Goal: Complete application form

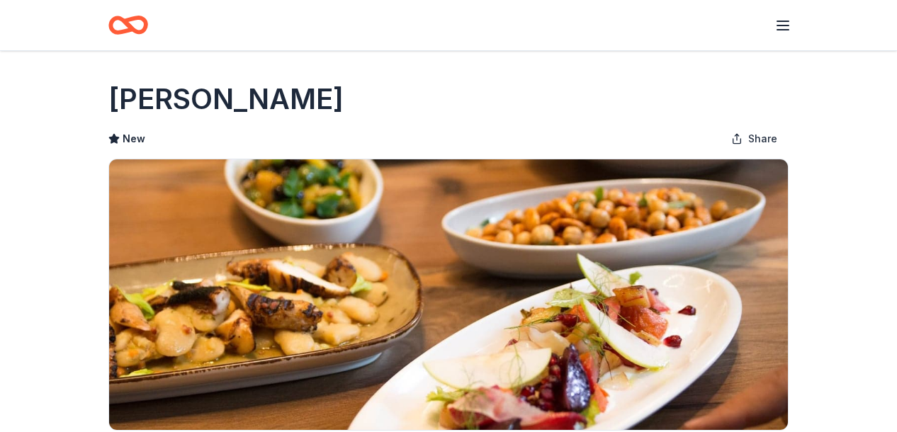
scroll to position [325, 0]
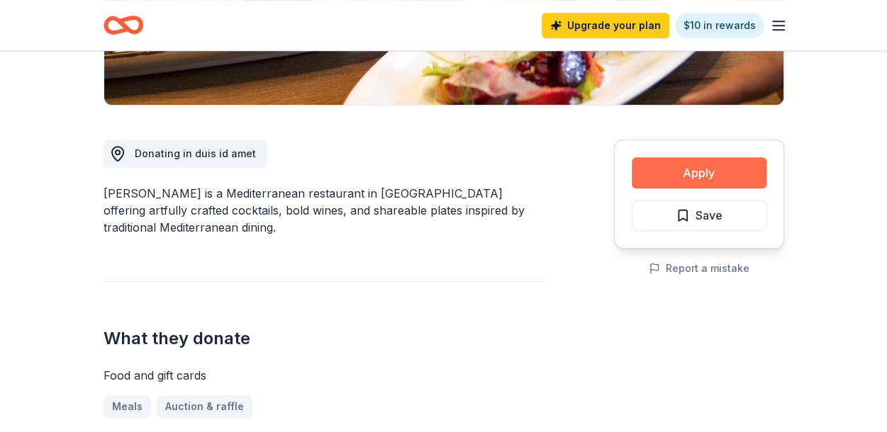
click at [693, 177] on button "Apply" at bounding box center [699, 172] width 135 height 31
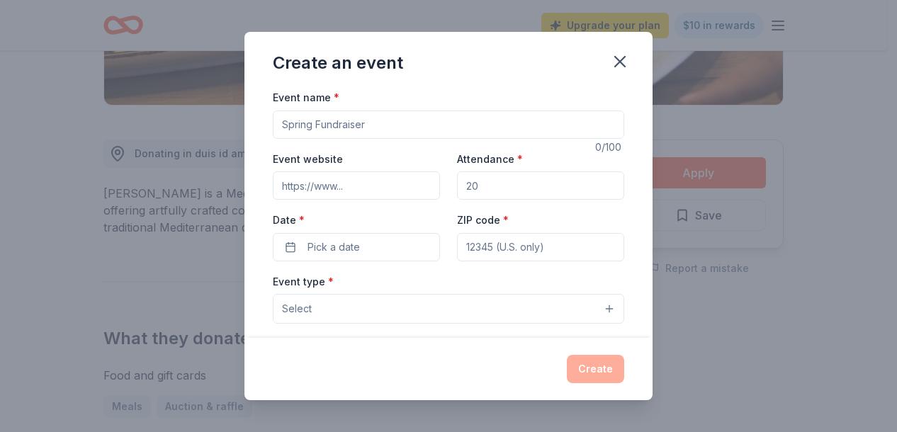
click at [356, 121] on input "Event name *" at bounding box center [449, 125] width 352 height 28
type input "The Art of the Experience"
paste input "[URL][DOMAIN_NAME]"
type input "[URL][DOMAIN_NAME]"
click at [498, 191] on input "Attendance *" at bounding box center [540, 186] width 167 height 28
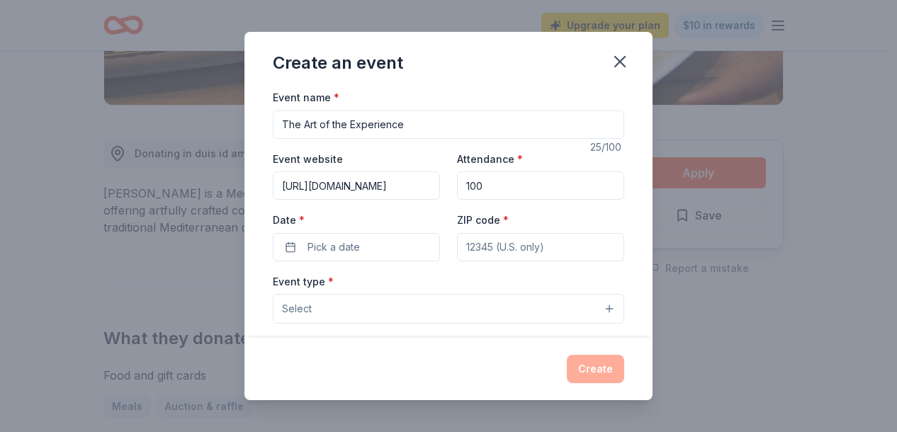
type input "100"
click at [340, 252] on span "Pick a date" at bounding box center [334, 247] width 52 height 17
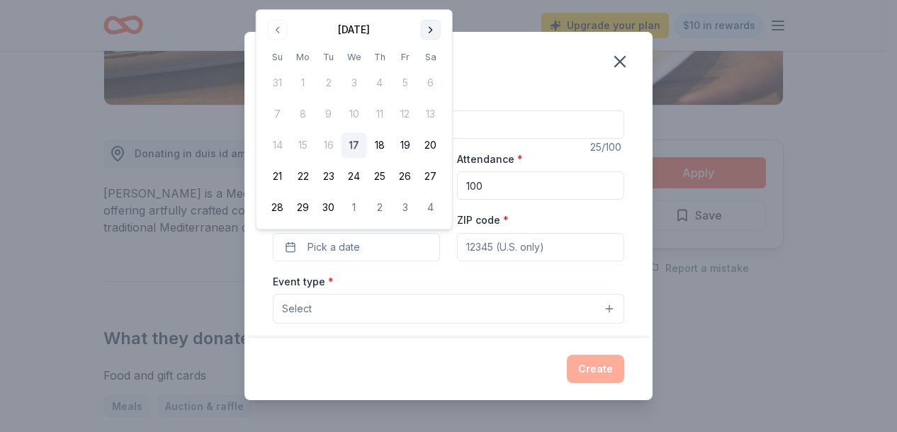
click at [430, 25] on button "Go to next month" at bounding box center [431, 30] width 20 height 20
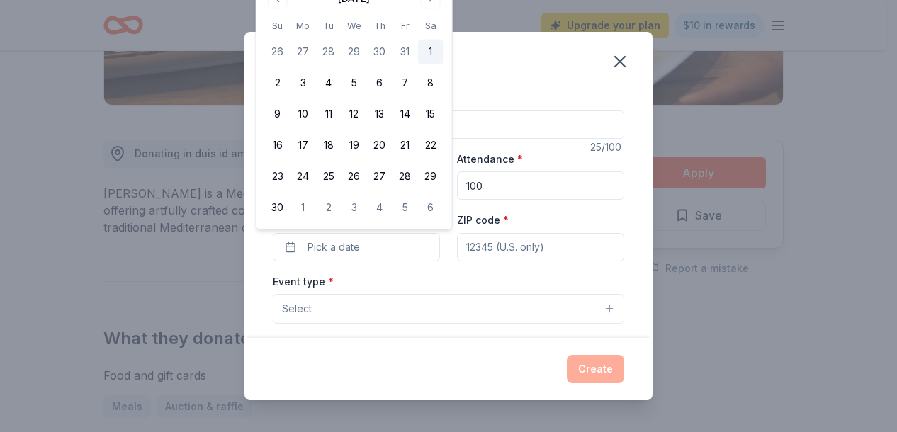
click at [430, 51] on button "1" at bounding box center [431, 53] width 26 height 26
click at [506, 240] on input "ZIP code *" at bounding box center [540, 247] width 167 height 28
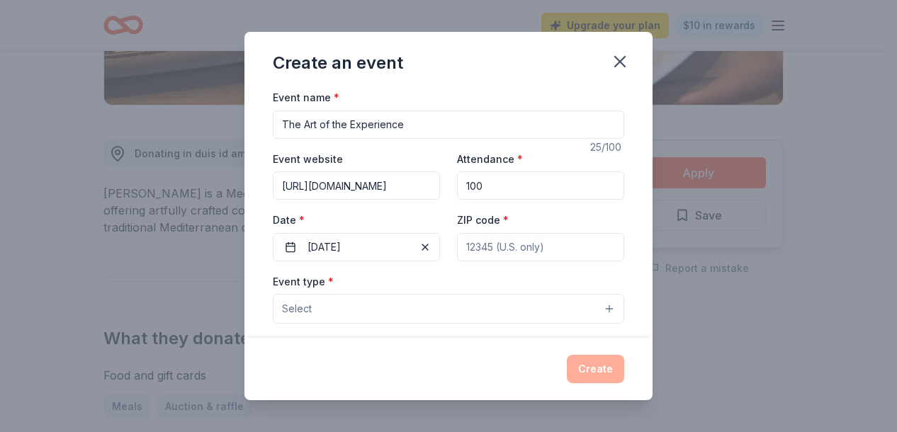
scroll to position [328, 0]
type input "27603"
click at [527, 316] on button "Select" at bounding box center [449, 309] width 352 height 30
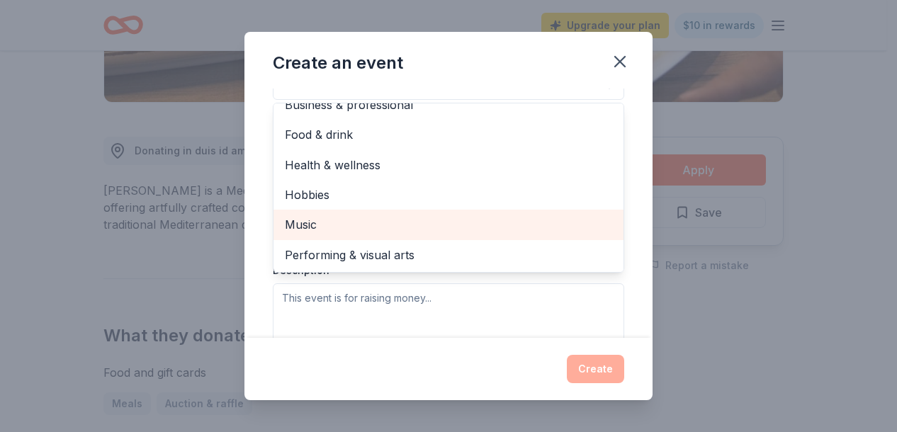
scroll to position [0, 0]
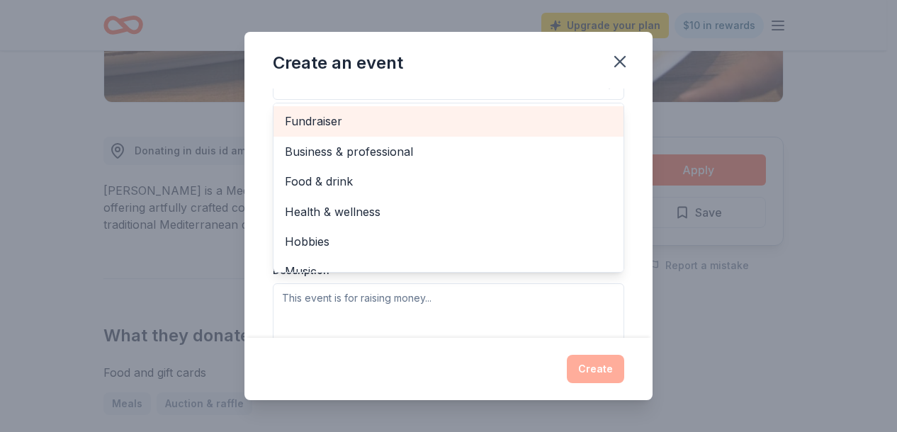
click at [347, 118] on span "Fundraiser" at bounding box center [449, 121] width 328 height 18
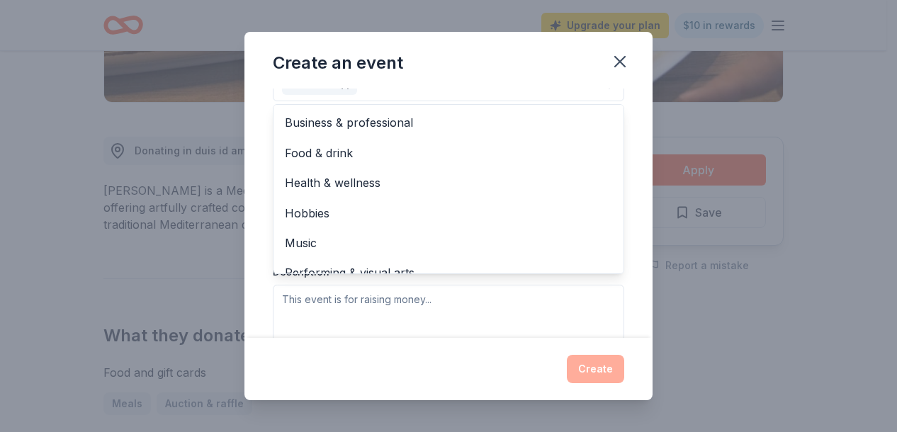
click at [380, 313] on div "Event type * Fundraiser Business & professional Food & drink Health & wellness …" at bounding box center [449, 199] width 352 height 300
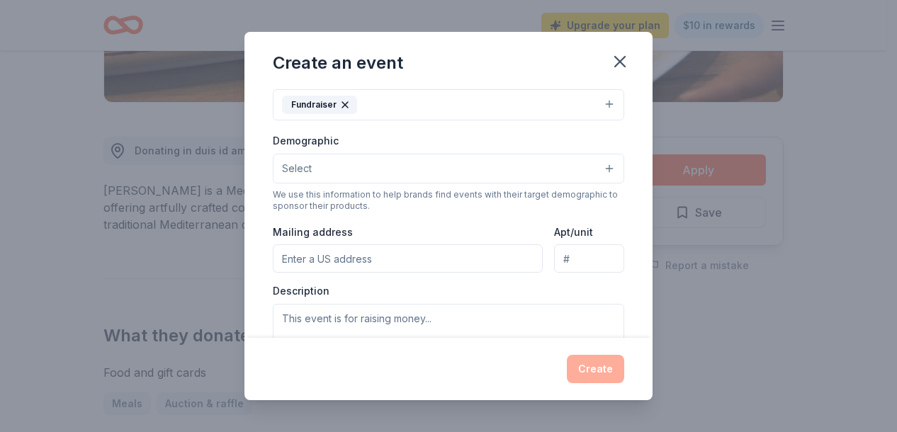
click at [350, 259] on input "Mailing address" at bounding box center [408, 259] width 270 height 28
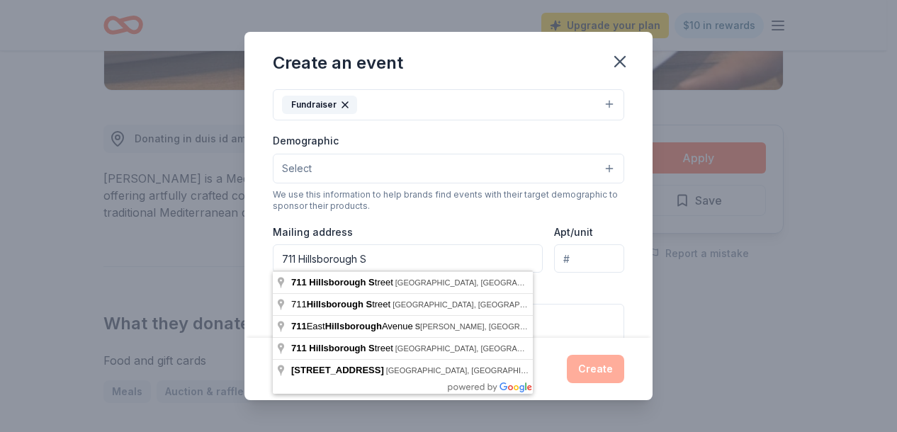
type input "[STREET_ADDRESS]"
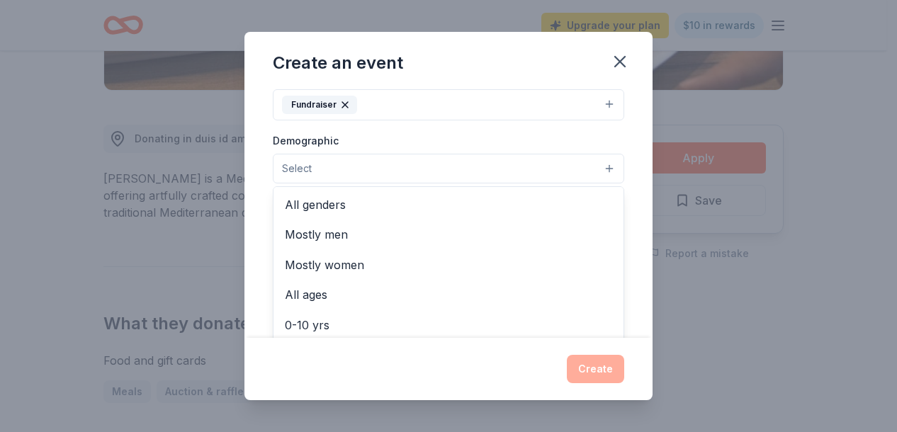
click at [416, 170] on button "Select" at bounding box center [449, 169] width 352 height 30
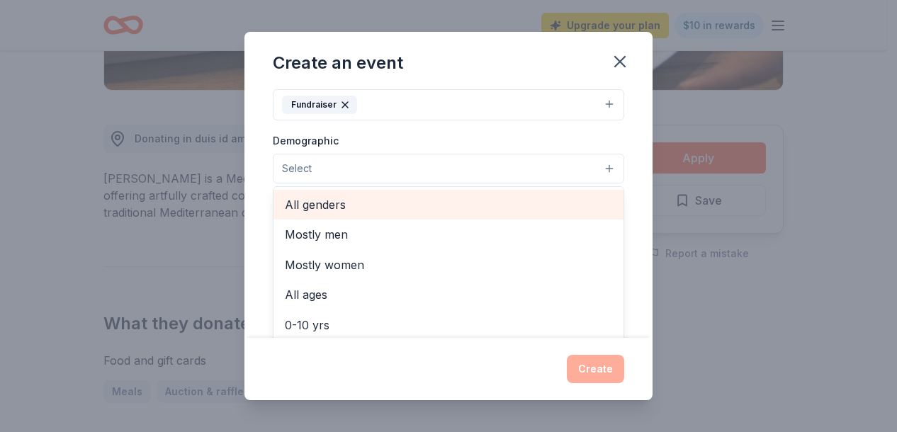
click at [393, 203] on span "All genders" at bounding box center [449, 205] width 328 height 18
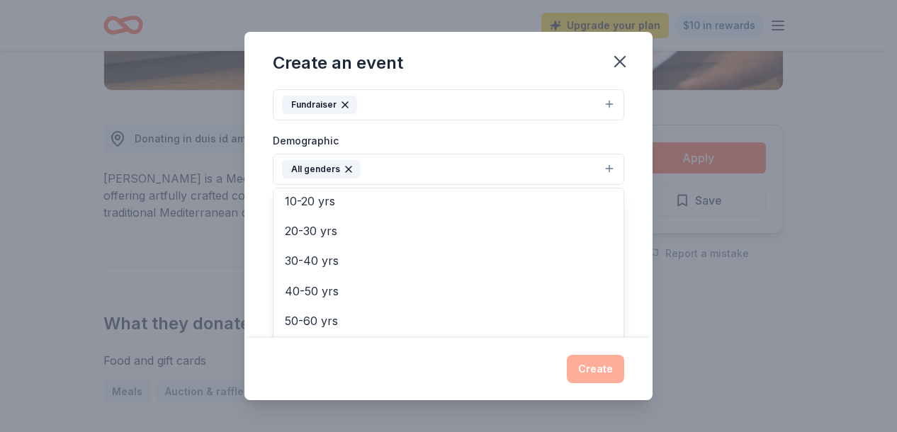
scroll to position [129, 0]
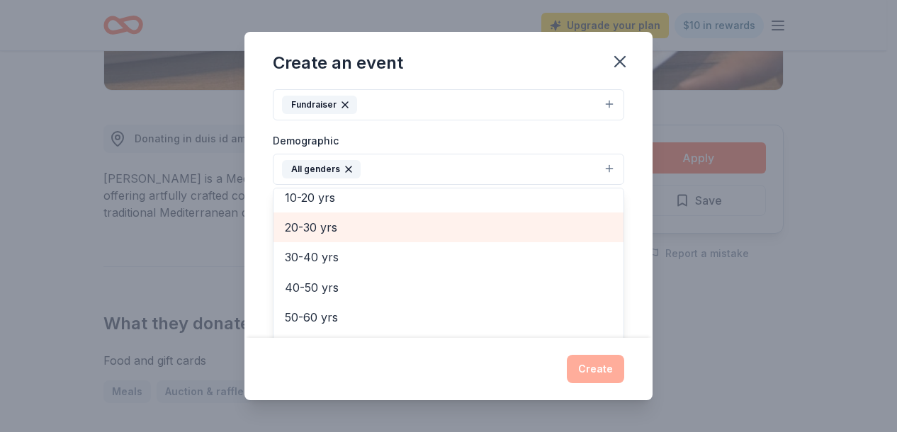
click at [371, 222] on span "20-30 yrs" at bounding box center [449, 227] width 328 height 18
click at [371, 222] on span "30-40 yrs" at bounding box center [449, 227] width 328 height 18
click at [371, 222] on span "40-50 yrs" at bounding box center [449, 227] width 328 height 18
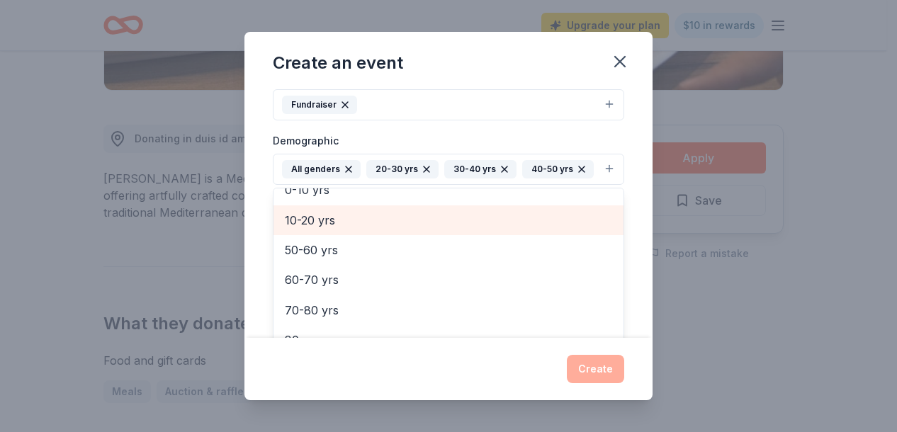
click at [371, 222] on span "10-20 yrs" at bounding box center [449, 220] width 328 height 18
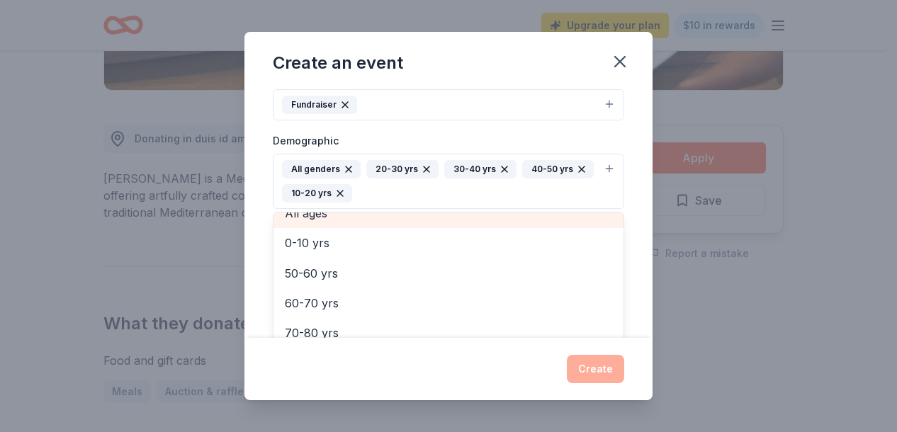
scroll to position [77, 0]
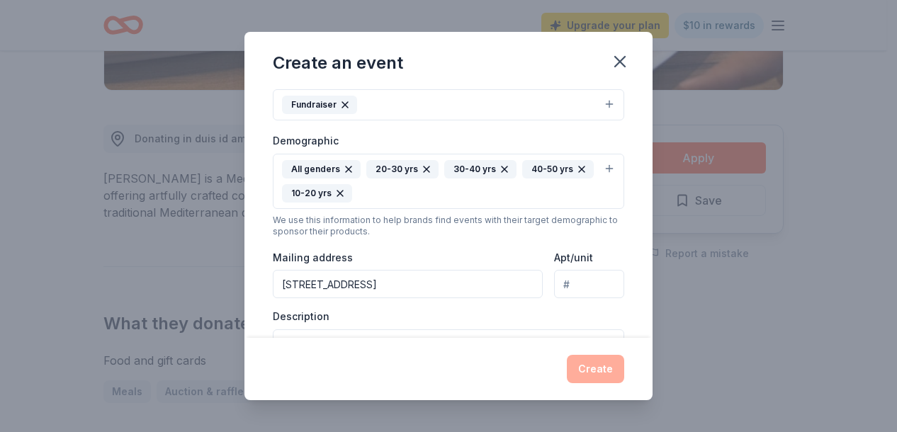
click at [335, 188] on icon "button" at bounding box center [340, 193] width 11 height 11
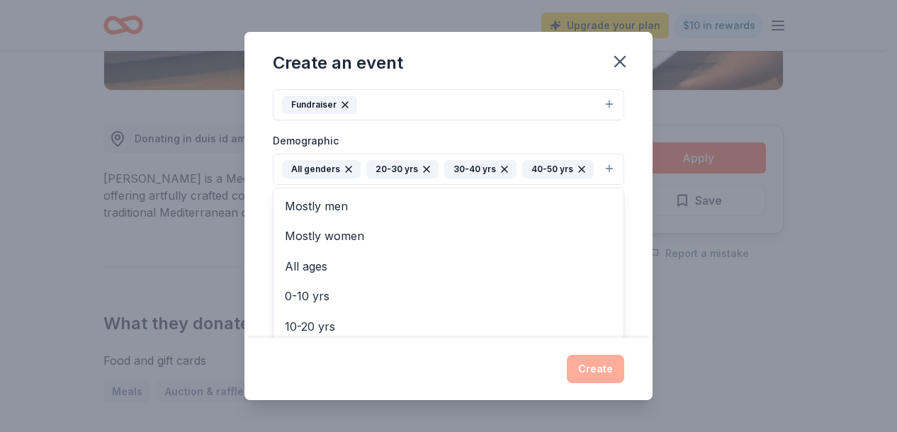
click at [601, 164] on button "All genders 20-30 yrs 30-40 yrs 40-50 yrs" at bounding box center [449, 169] width 352 height 31
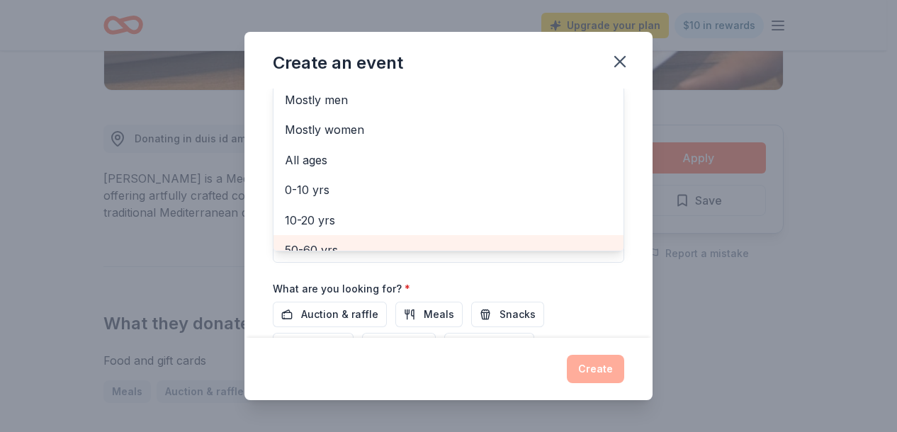
scroll to position [14, 0]
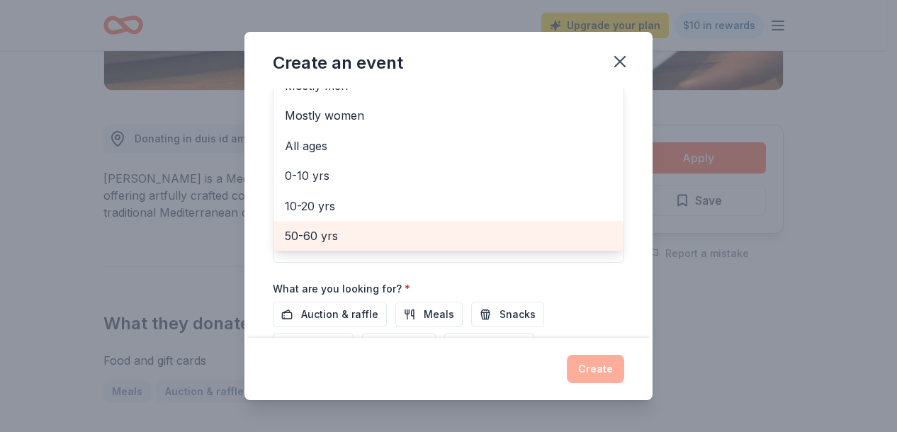
click at [358, 240] on span "50-60 yrs" at bounding box center [449, 236] width 328 height 18
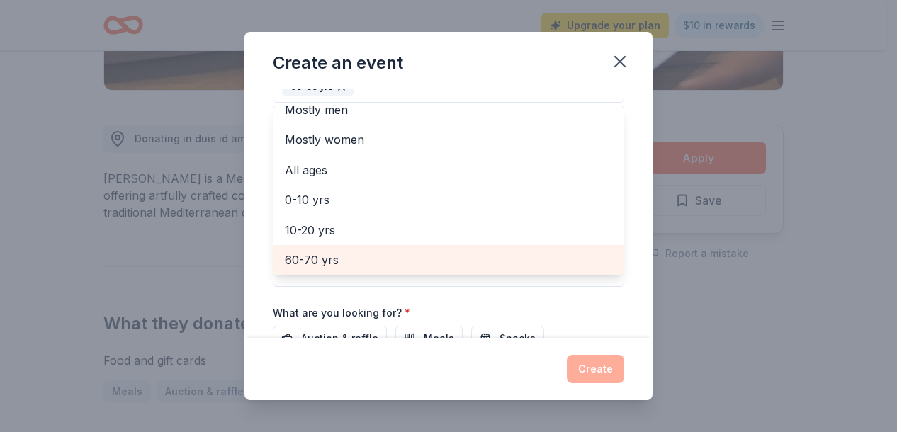
click at [356, 254] on span "60-70 yrs" at bounding box center [449, 260] width 328 height 18
click at [356, 254] on span "70-80 yrs" at bounding box center [449, 260] width 328 height 18
click at [356, 254] on span "80+ yrs" at bounding box center [449, 260] width 328 height 18
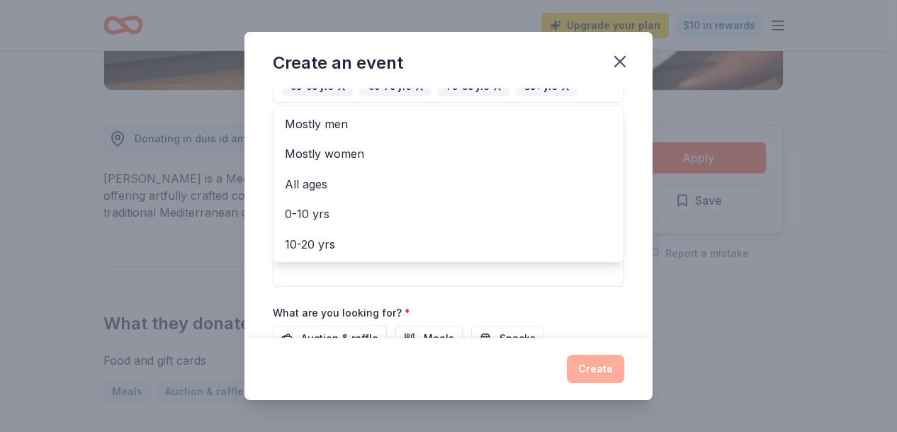
click at [563, 319] on div "Event name * The Art of the Experience 25 /100 Event website [URL][DOMAIN_NAME]…" at bounding box center [449, 118] width 352 height 682
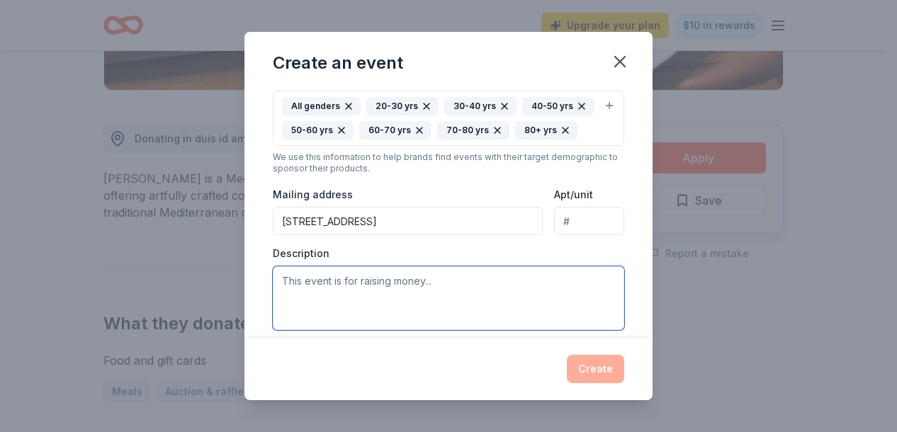
click at [329, 281] on textarea at bounding box center [449, 299] width 352 height 64
paste textarea "e’re excited to offer you a unique opportunity to support the arts and educatio…"
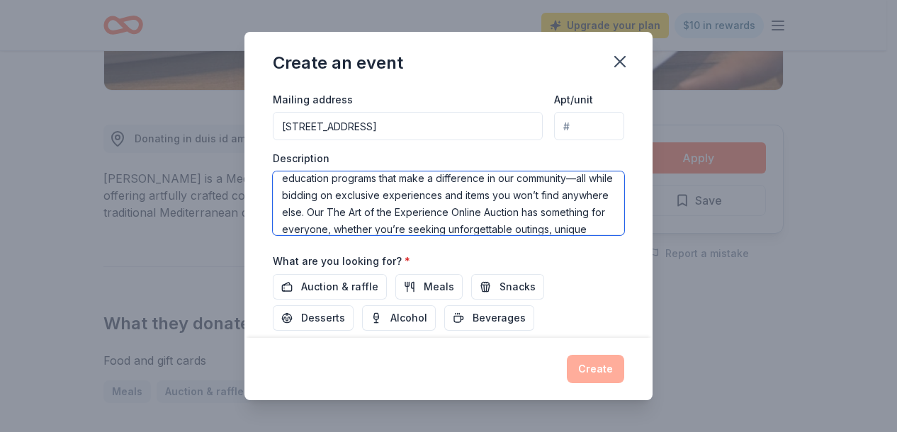
scroll to position [0, 0]
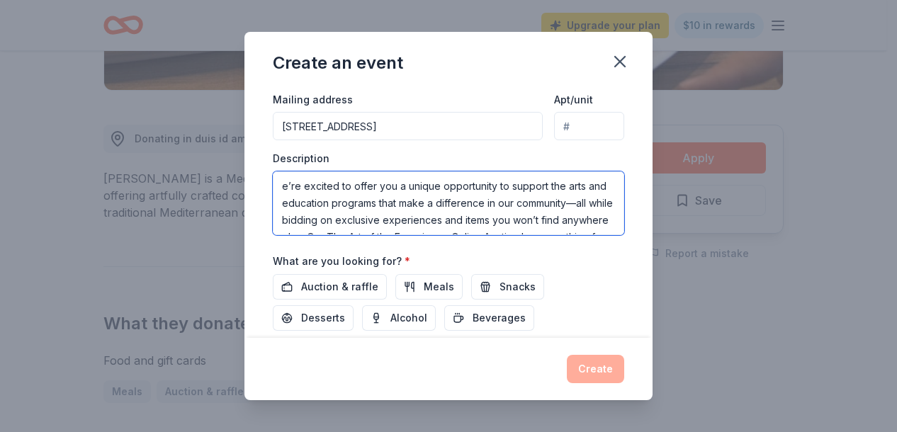
click at [279, 182] on textarea "e’re excited to offer you a unique opportunity to support the arts and educatio…" at bounding box center [449, 204] width 352 height 64
click at [292, 213] on textarea "We’re excited to offer you a unique opportunity to support the arts and educati…" at bounding box center [449, 204] width 352 height 64
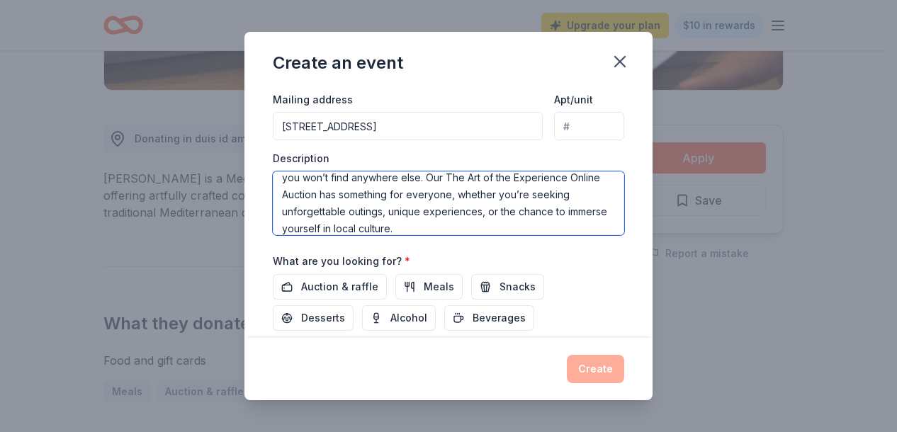
click at [376, 216] on textarea "We’re excited to offer you a unique opportunity to support the arts and educati…" at bounding box center [449, 204] width 352 height 64
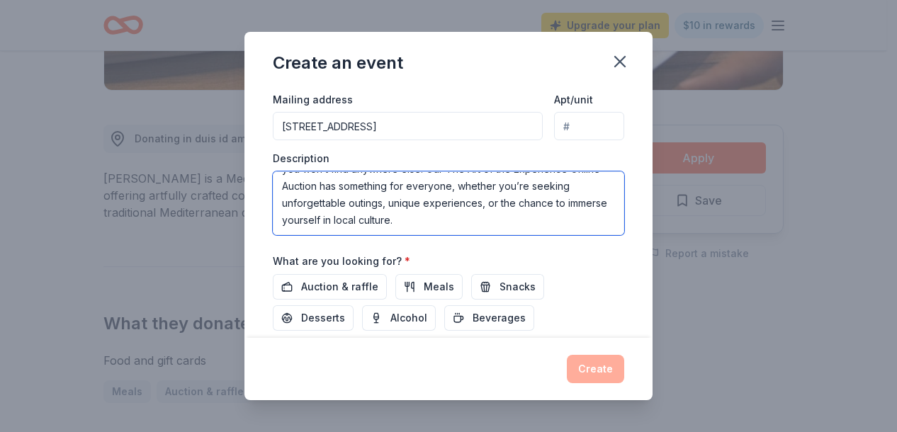
scroll to position [0, 0]
click at [394, 216] on textarea "We’re excited to offer you a unique opportunity to support the arts and educati…" at bounding box center [449, 204] width 352 height 64
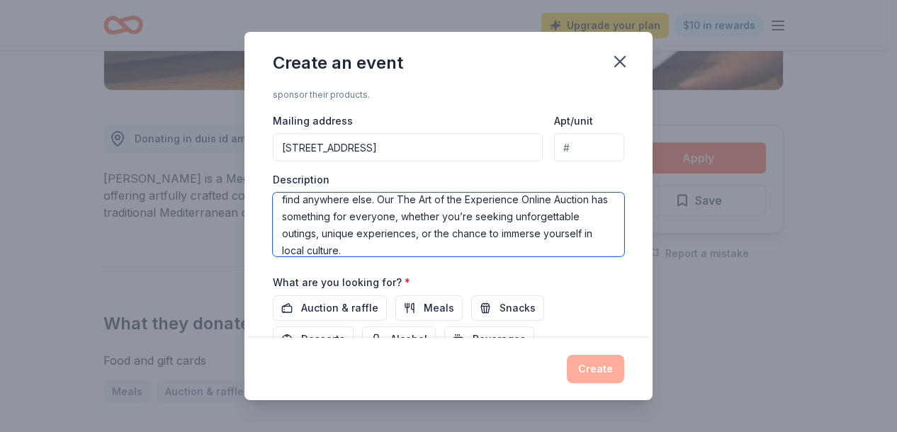
scroll to position [42, 0]
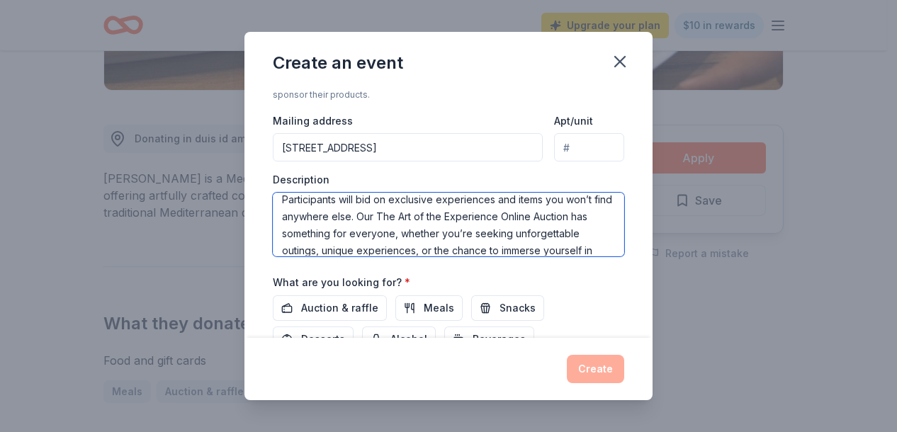
click at [374, 213] on textarea "We’re excited to offer you a unique opportunity to support the arts and educati…" at bounding box center [449, 225] width 352 height 64
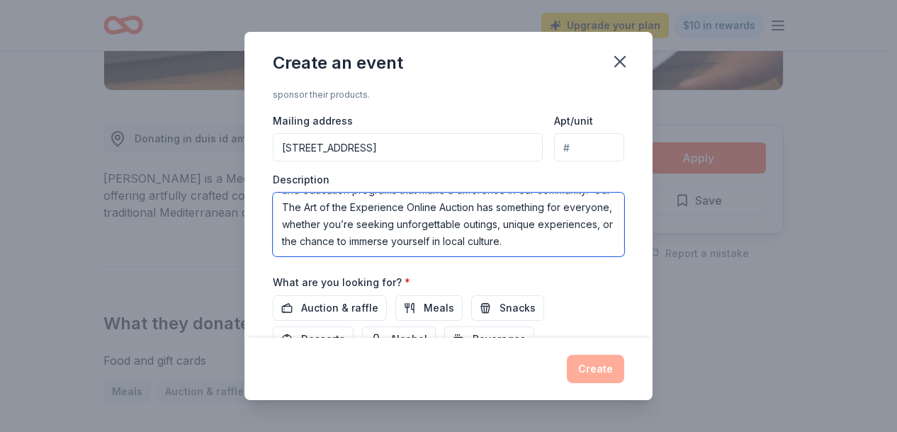
scroll to position [25, 0]
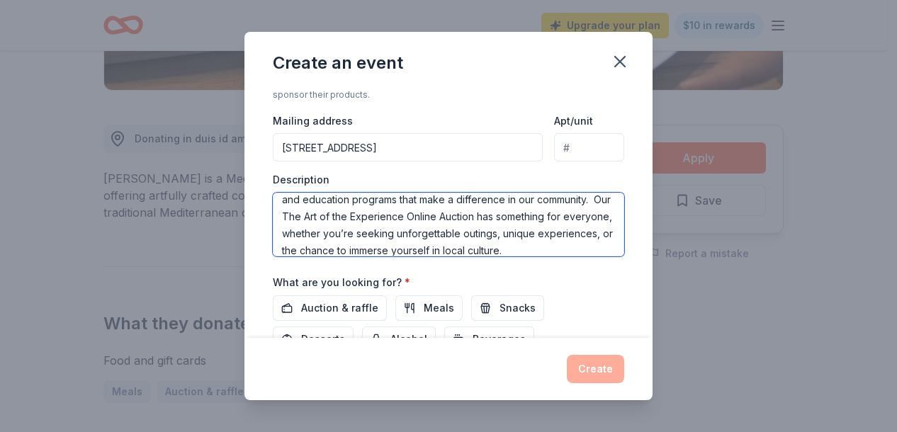
click at [301, 211] on textarea "We’re excited to offer you a unique opportunity to support the arts and educati…" at bounding box center [449, 225] width 352 height 64
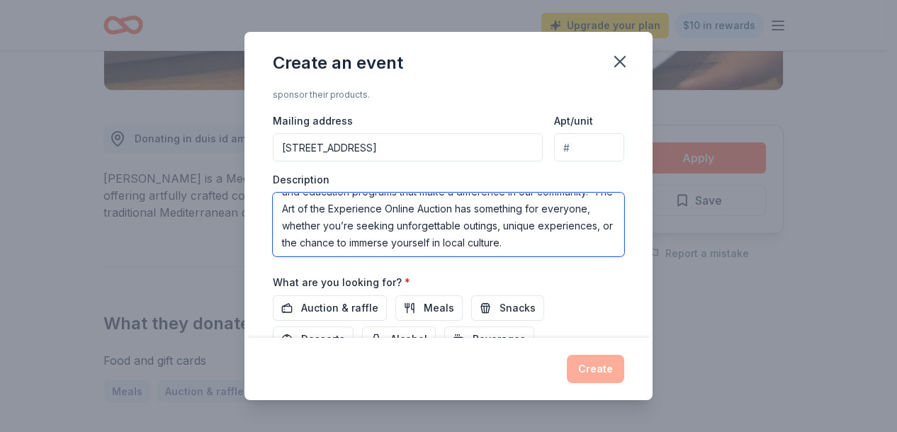
scroll to position [34, 0]
click at [441, 222] on textarea "We’re excited to offer you a unique opportunity to support the arts and educati…" at bounding box center [449, 225] width 352 height 64
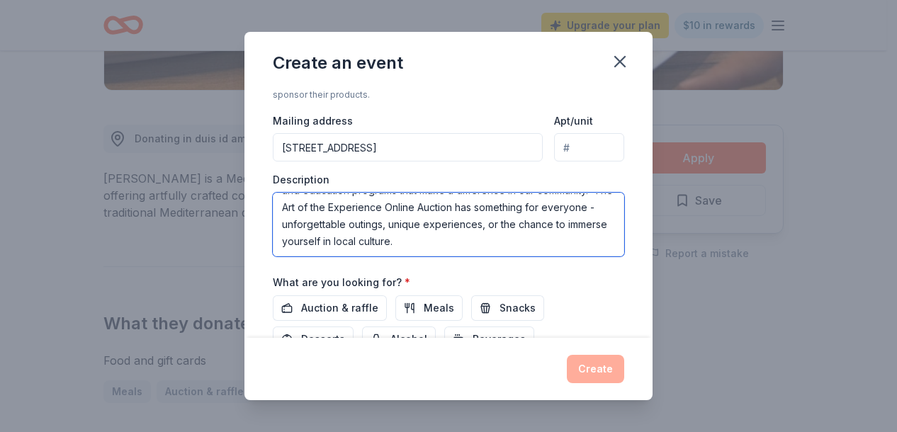
click at [544, 239] on textarea "We’re excited to offer you a unique opportunity to support the arts and educati…" at bounding box center [449, 225] width 352 height 64
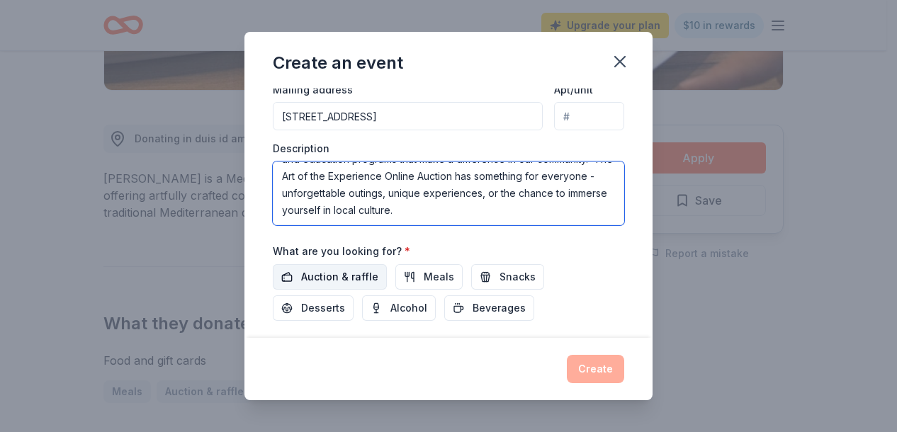
type textarea "We’re excited to offer you a unique opportunity to support the arts and educati…"
click at [330, 269] on span "Auction & raffle" at bounding box center [339, 277] width 77 height 17
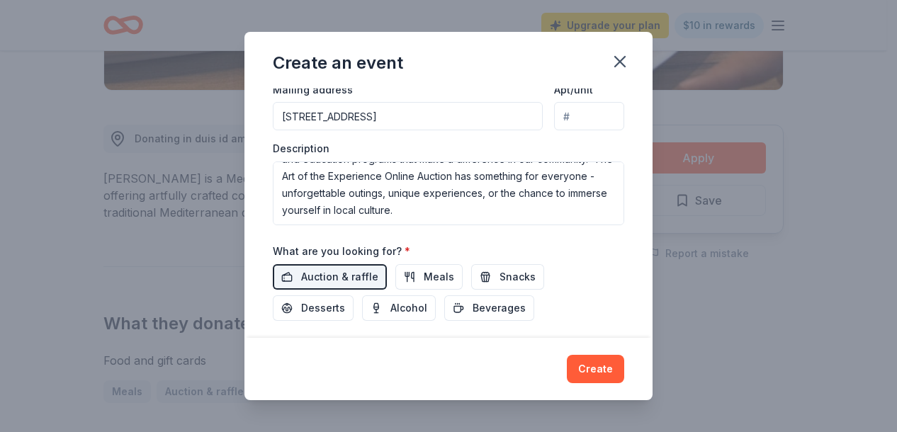
scroll to position [449, 0]
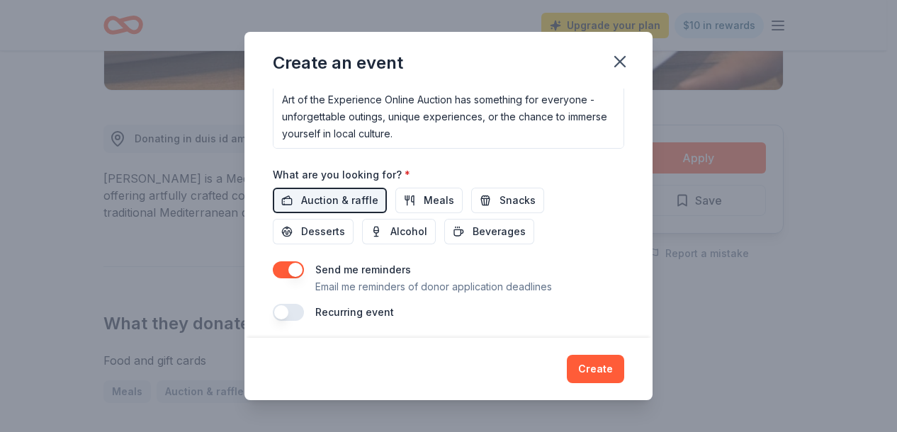
click at [300, 311] on button "button" at bounding box center [288, 312] width 31 height 17
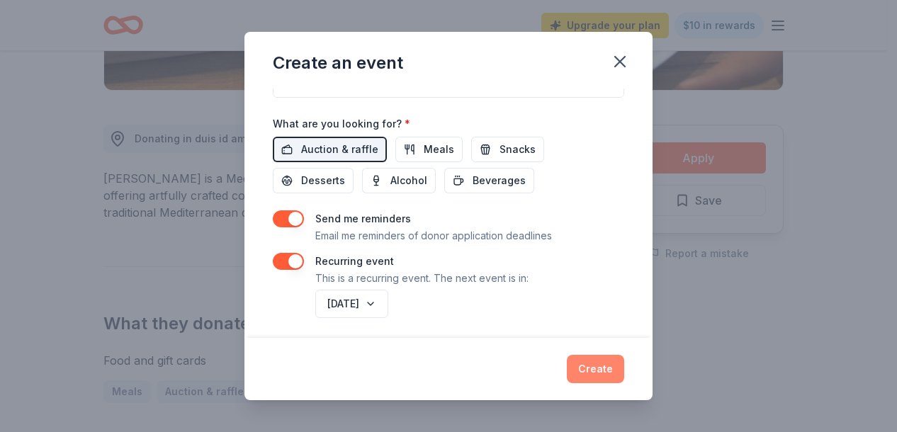
click at [607, 371] on button "Create" at bounding box center [595, 369] width 57 height 28
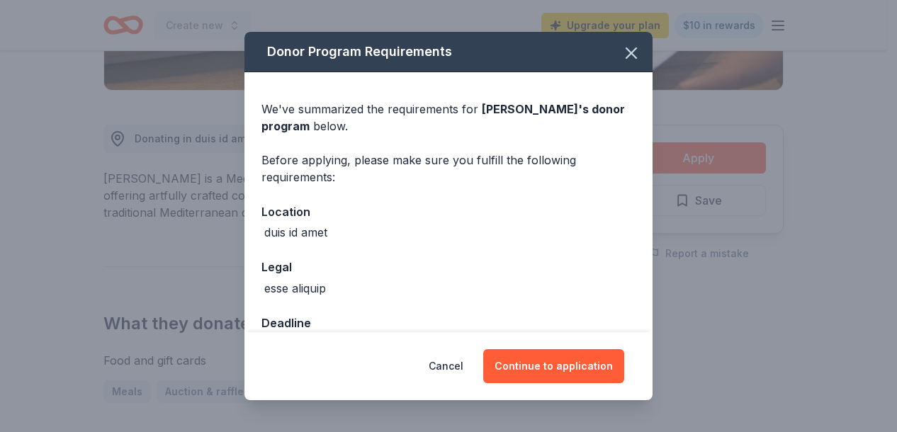
scroll to position [19, 0]
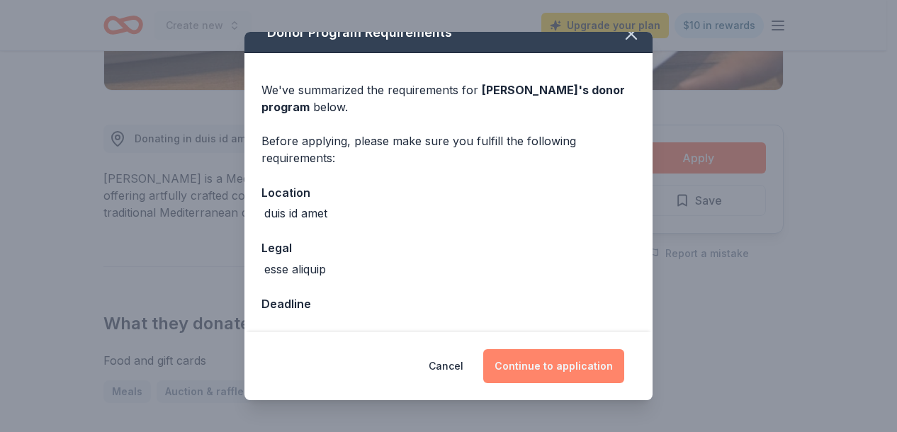
click at [552, 365] on button "Continue to application" at bounding box center [553, 366] width 141 height 34
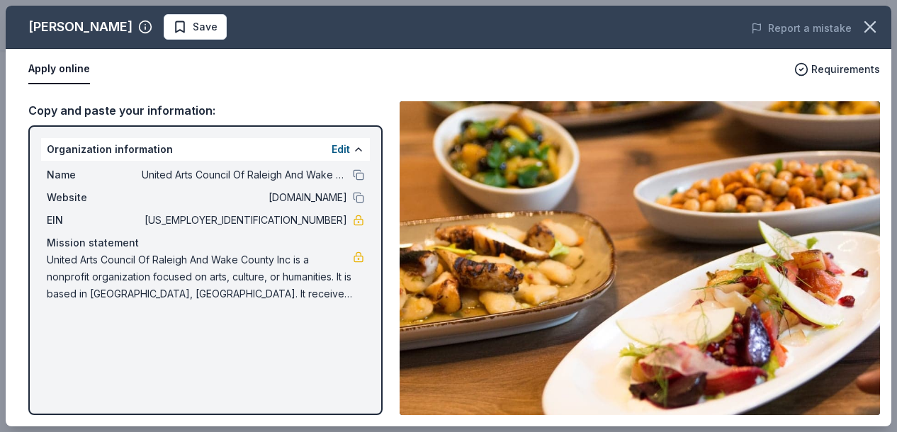
click at [67, 67] on button "Apply online" at bounding box center [59, 70] width 62 height 30
click at [65, 66] on button "Apply online" at bounding box center [59, 70] width 62 height 30
click at [58, 69] on button "Apply online" at bounding box center [59, 70] width 62 height 30
drag, startPoint x: 58, startPoint y: 69, endPoint x: 51, endPoint y: 70, distance: 7.2
click at [51, 70] on button "Apply online" at bounding box center [59, 70] width 62 height 30
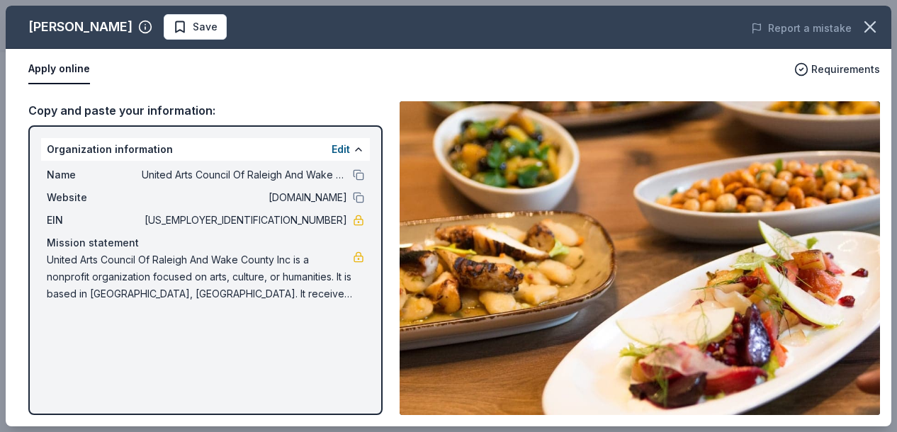
click at [51, 70] on button "Apply online" at bounding box center [59, 70] width 62 height 30
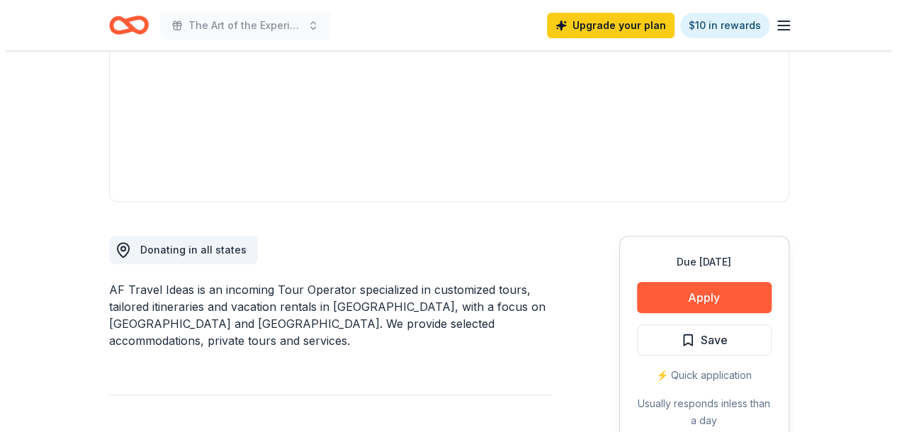
scroll to position [281, 0]
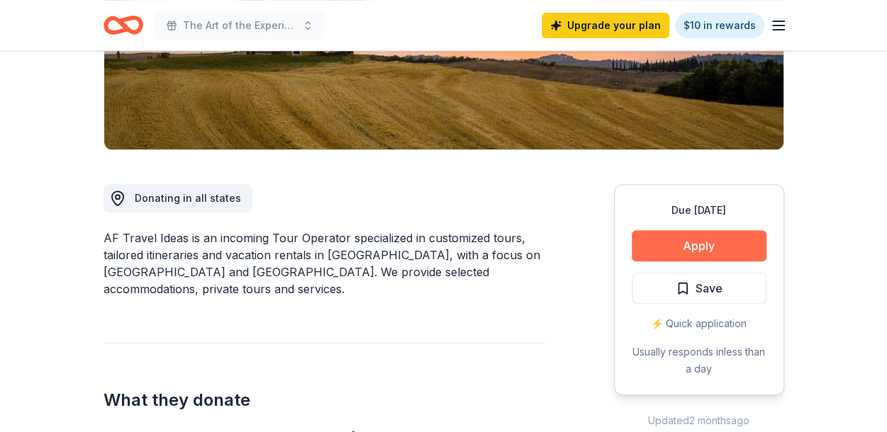
click at [705, 241] on button "Apply" at bounding box center [699, 245] width 135 height 31
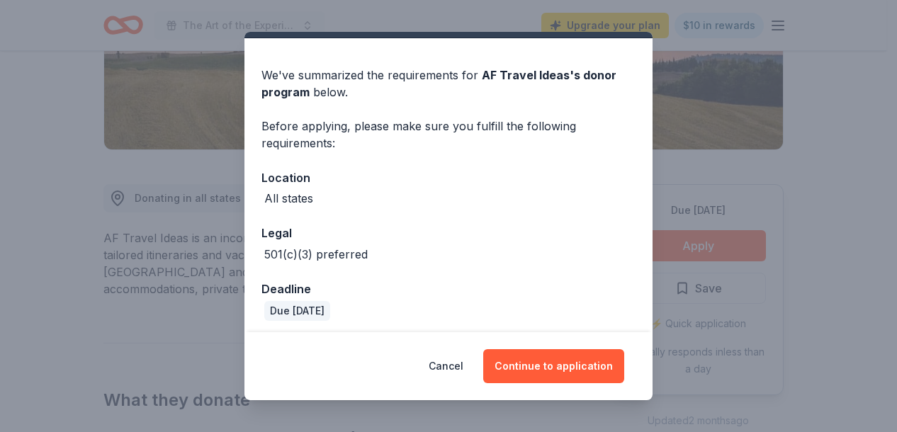
scroll to position [39, 0]
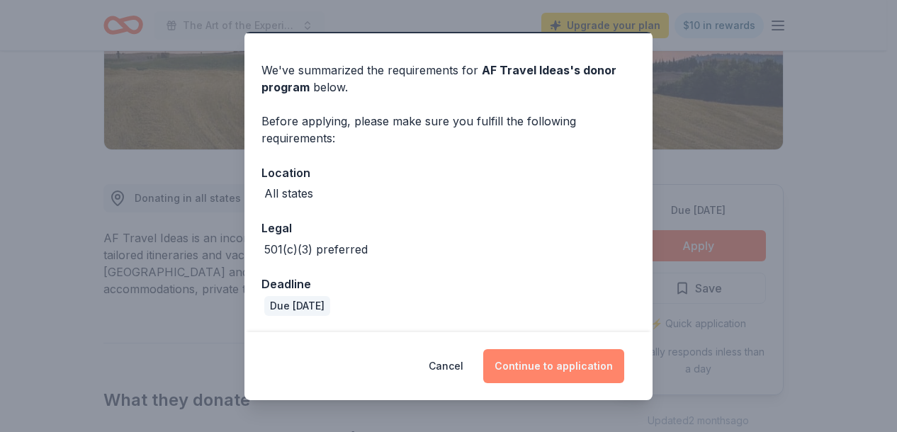
click at [542, 355] on button "Continue to application" at bounding box center [553, 366] width 141 height 34
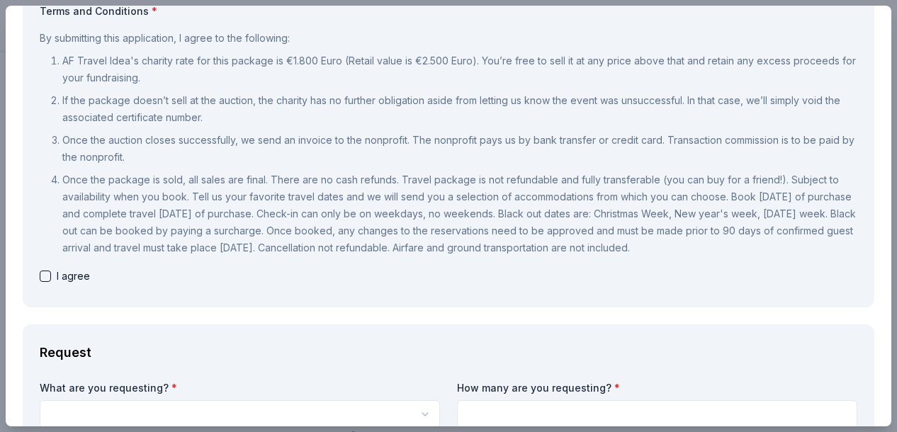
scroll to position [152, 0]
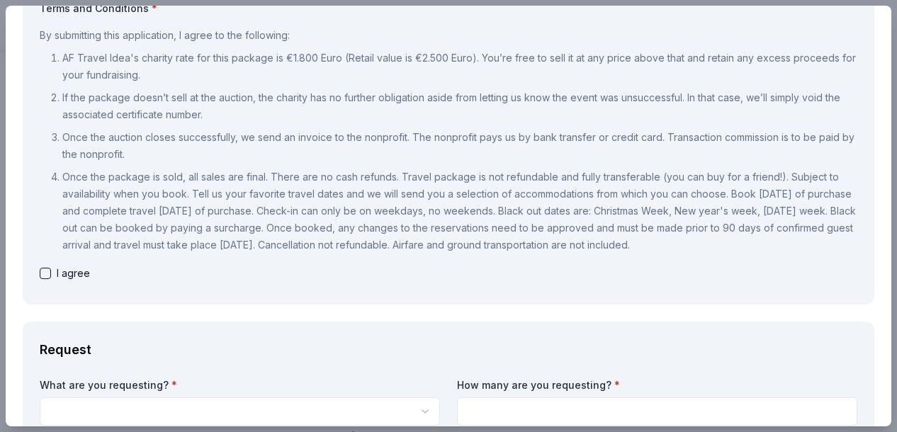
click at [45, 273] on button "button" at bounding box center [45, 273] width 11 height 11
checkbox input "true"
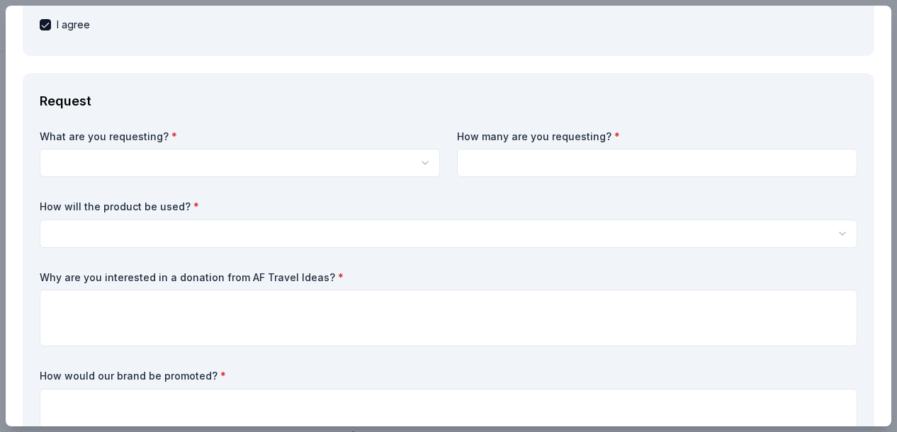
scroll to position [0, 0]
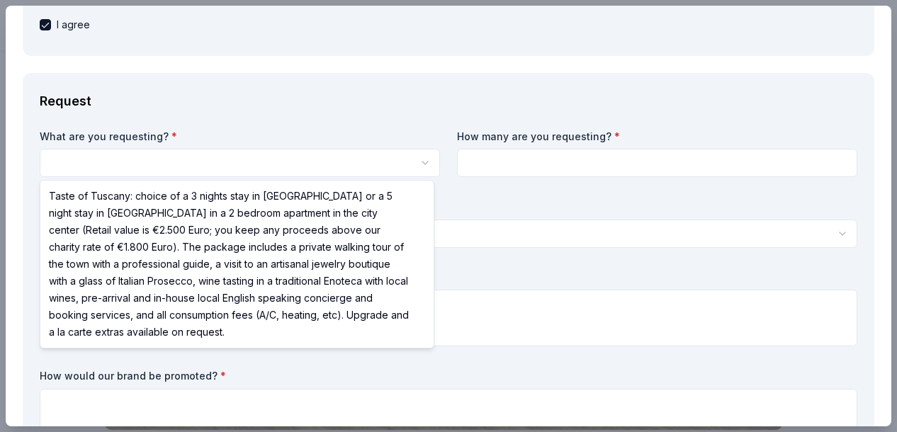
click at [424, 162] on html "10% The Art of the Experience Save Apply Due in 38 days Share AF Travel Ideas N…" at bounding box center [448, 216] width 897 height 432
select select "Taste of Tuscany: choice of a 3 nights stay in Florence or a 5 night stay in Co…"
click at [252, 162] on html "10% The Art of the Experience Save Apply Due in 38 days Share AF Travel Ideas N…" at bounding box center [448, 216] width 897 height 432
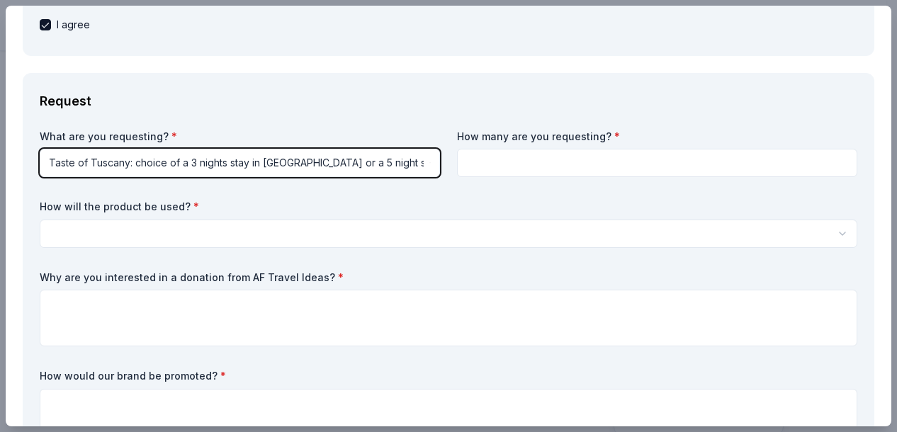
scroll to position [241, 0]
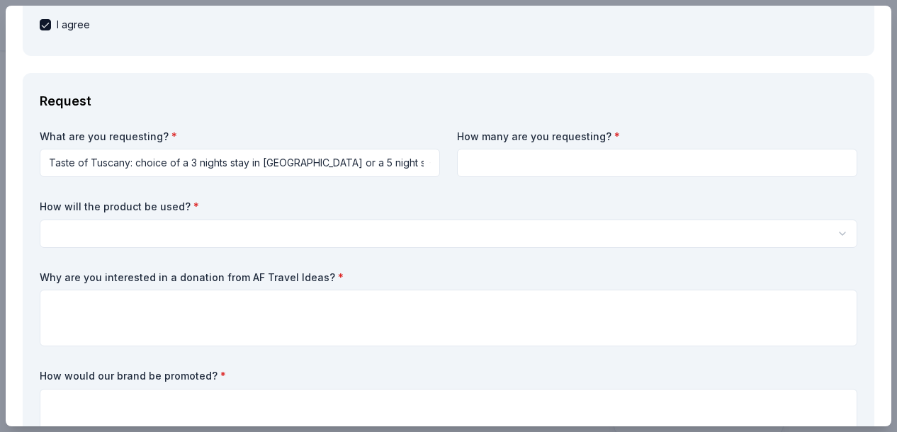
click at [551, 161] on input at bounding box center [657, 163] width 401 height 28
type input "1"
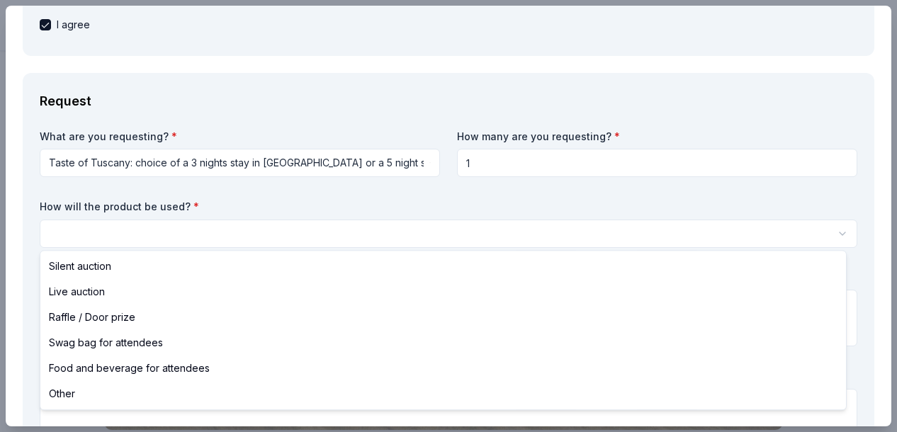
scroll to position [0, 0]
click at [225, 229] on html "10% The Art of the Experience Save Apply Due in 38 days Share AF Travel Ideas N…" at bounding box center [448, 216] width 897 height 432
select select "silentAuction"
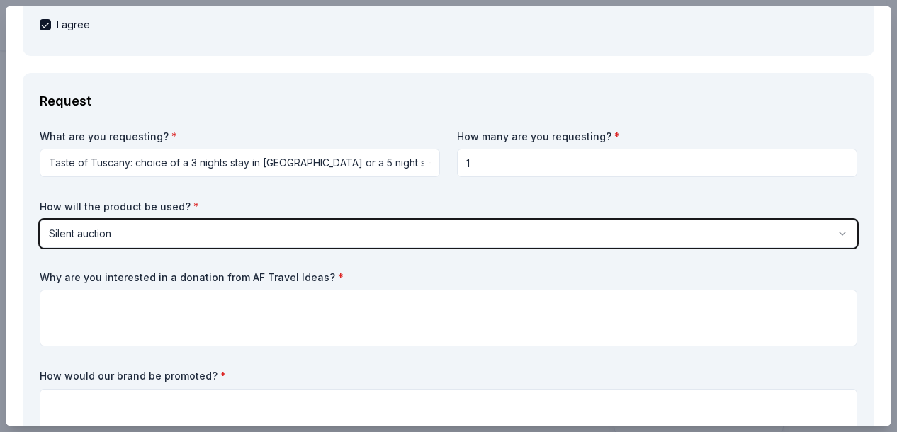
scroll to position [241, 0]
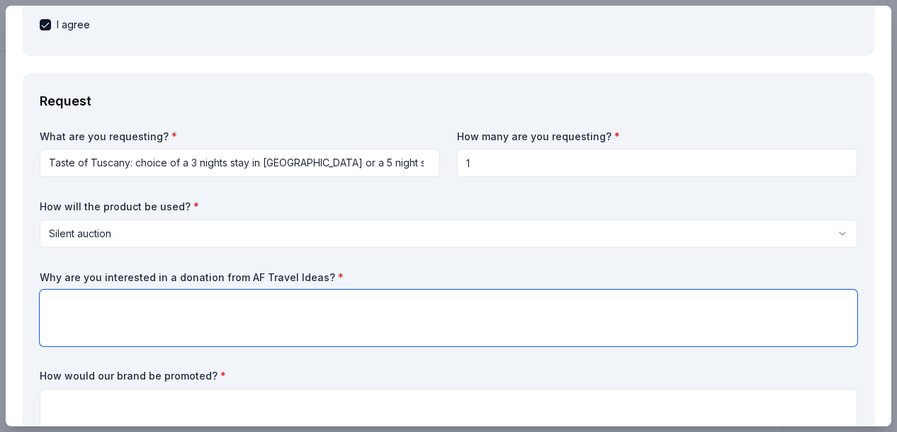
click at [108, 299] on textarea at bounding box center [449, 318] width 818 height 57
type textarea "M"
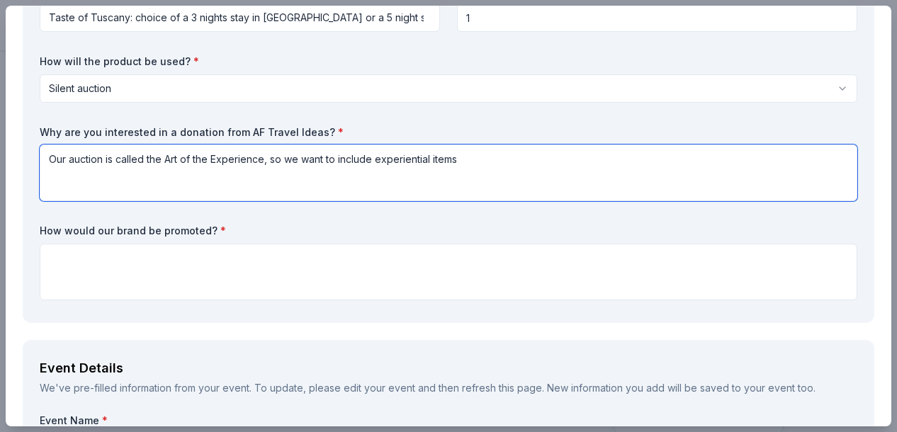
scroll to position [567, 0]
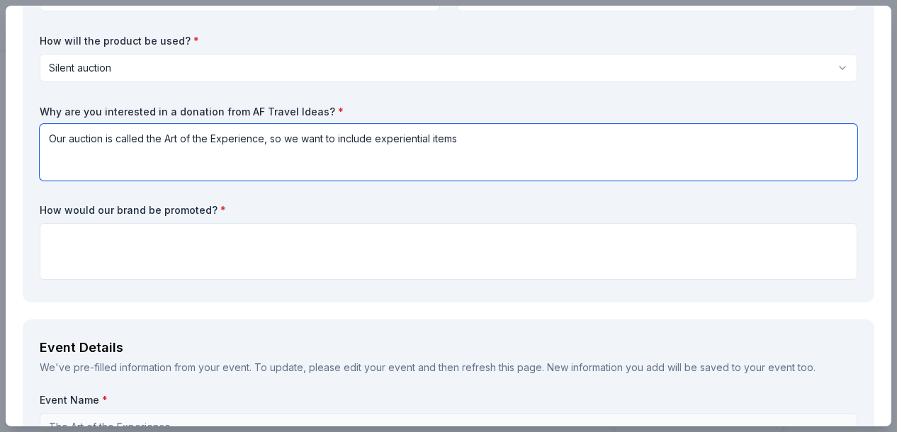
type textarea "Our auction is called the Art of the Experience, so we want to include experien…"
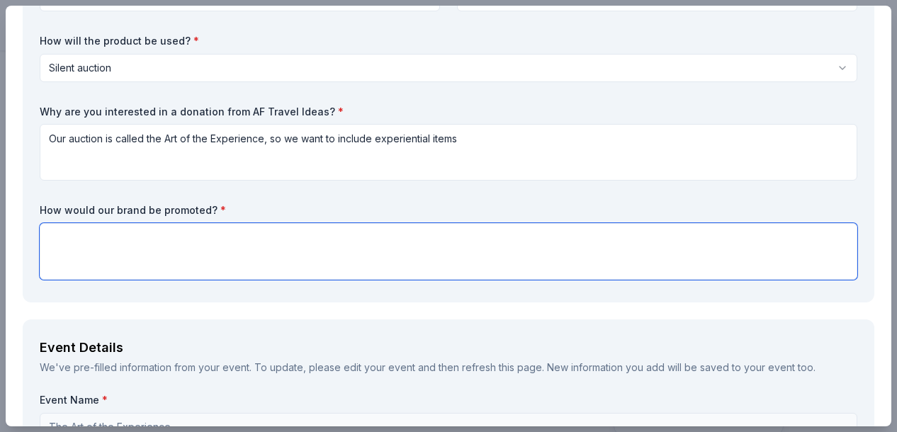
click at [121, 245] on textarea at bounding box center [449, 251] width 818 height 57
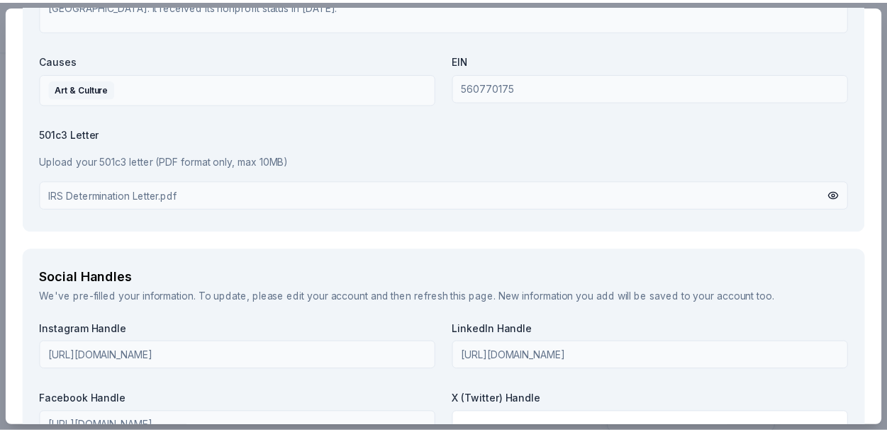
scroll to position [2064, 0]
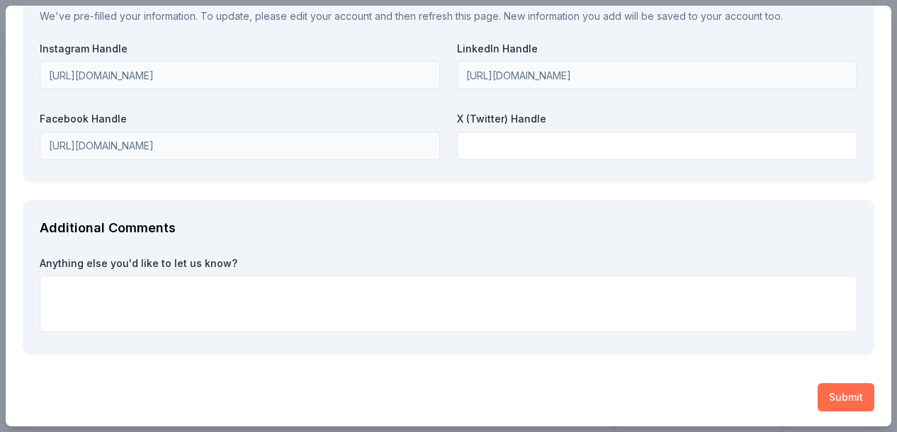
type textarea "On our auction site and on social media"
click at [827, 396] on button "Submit" at bounding box center [846, 398] width 57 height 28
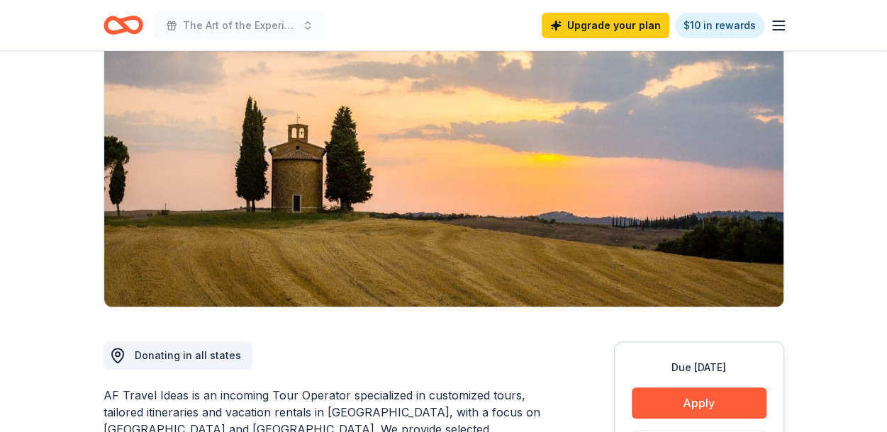
scroll to position [113, 0]
